Goal: Transaction & Acquisition: Subscribe to service/newsletter

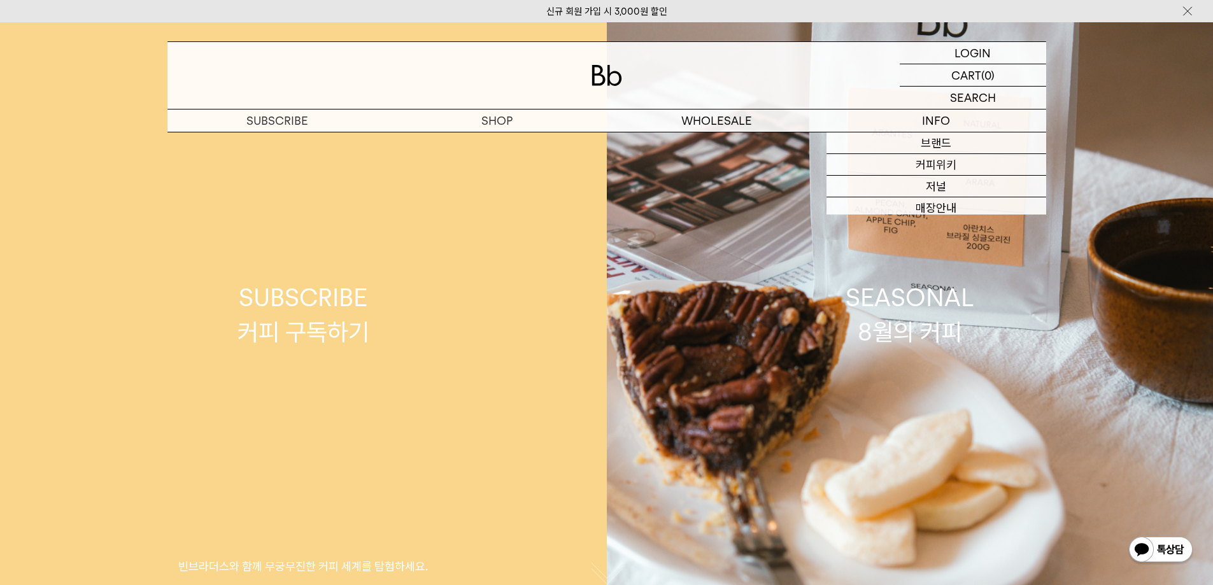
click at [518, 351] on link "SUBSCRIBE 커피 구독하기 빈브라더스와 함께 무궁무진한 커피 세계를 탐험하세요." at bounding box center [303, 314] width 607 height 585
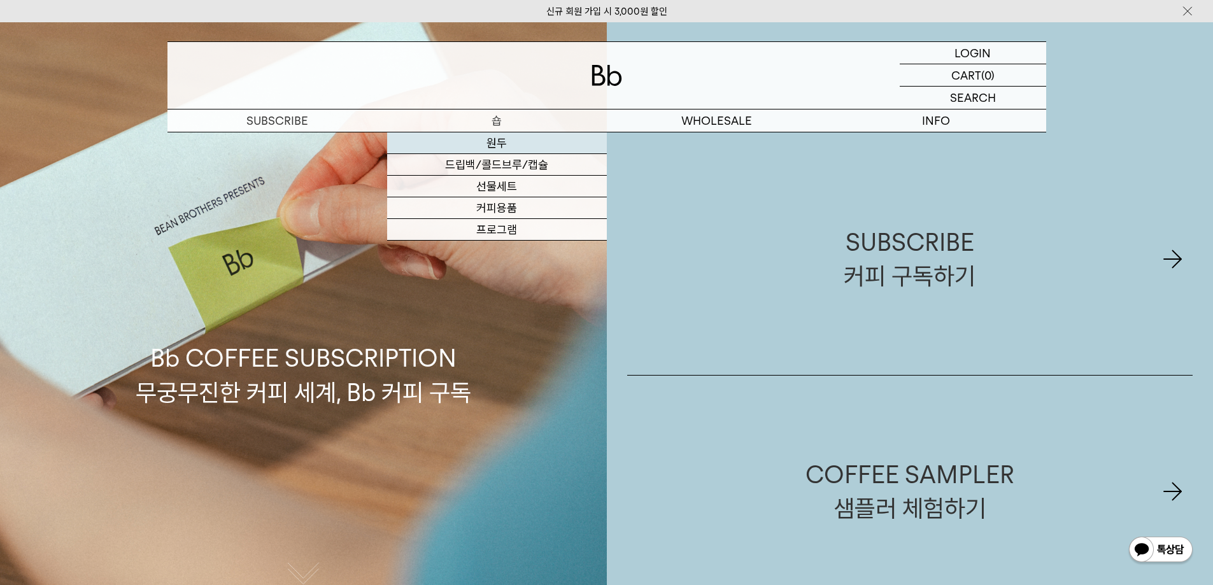
click at [497, 143] on link "원두" at bounding box center [497, 143] width 220 height 22
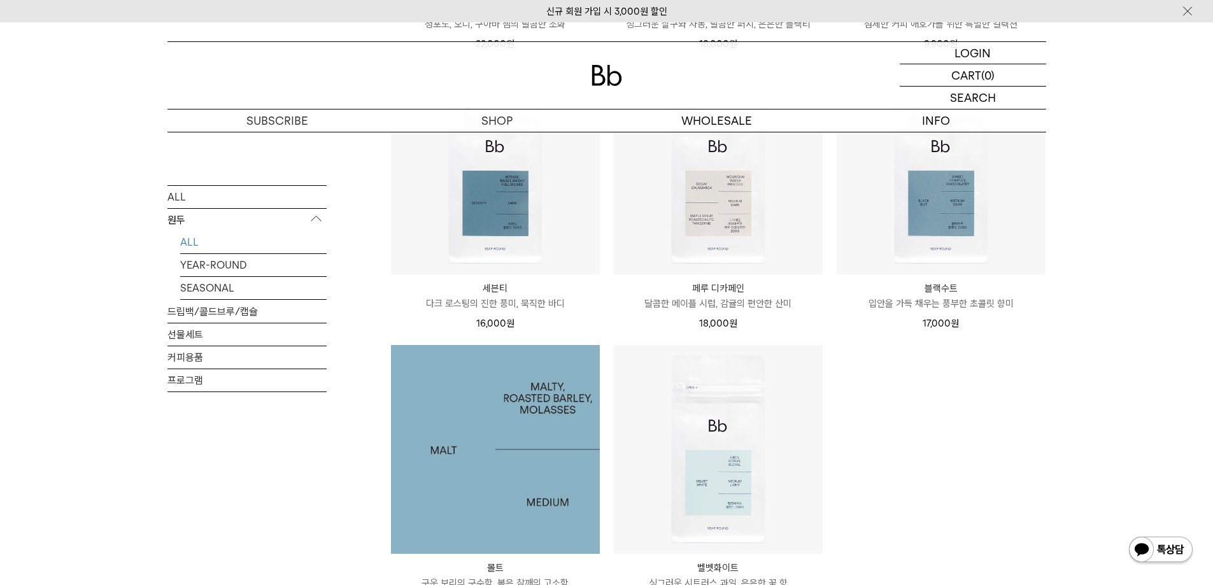
scroll to position [815, 0]
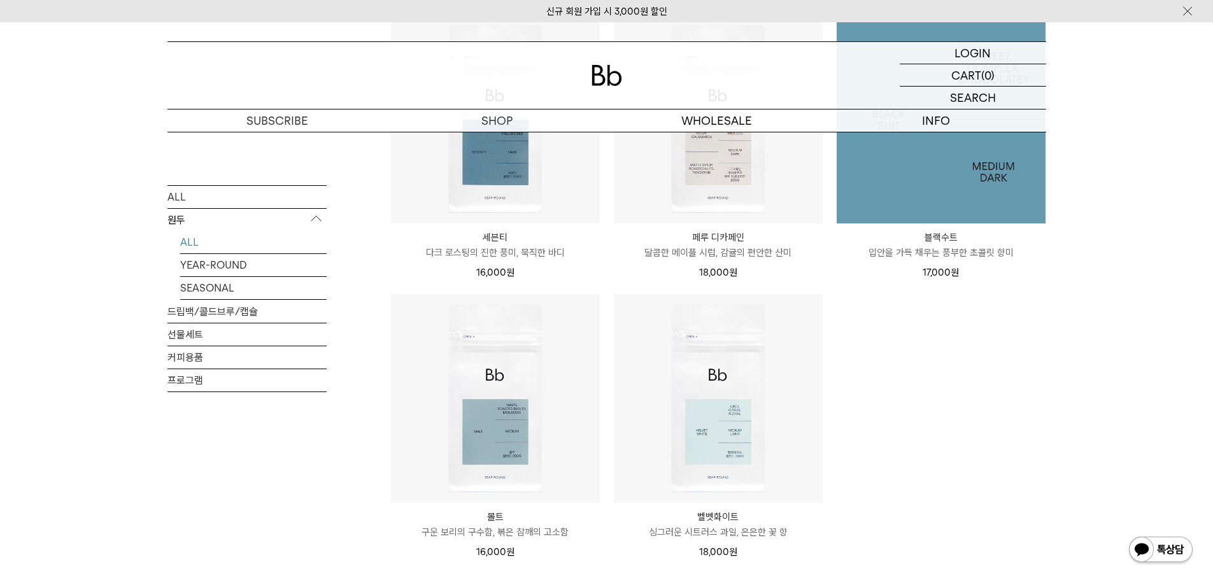
click at [937, 194] on img at bounding box center [941, 119] width 209 height 209
